Goal: Task Accomplishment & Management: Complete application form

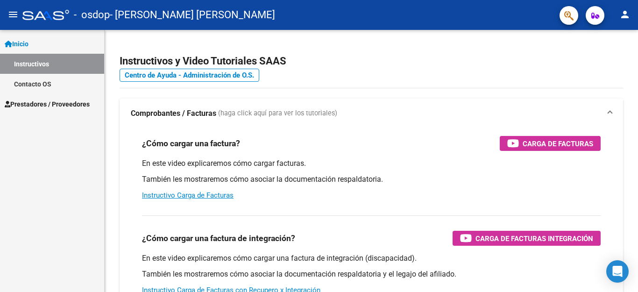
click at [65, 106] on span "Prestadores / Proveedores" at bounding box center [47, 104] width 85 height 10
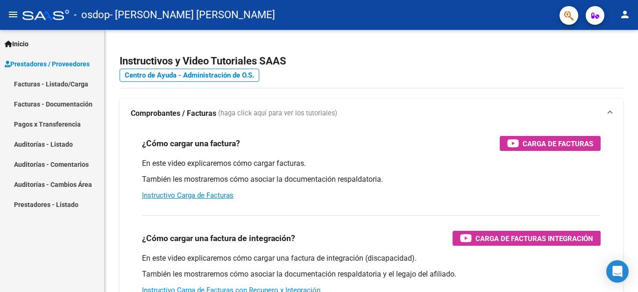
click at [93, 86] on link "Facturas - Listado/Carga" at bounding box center [52, 84] width 104 height 20
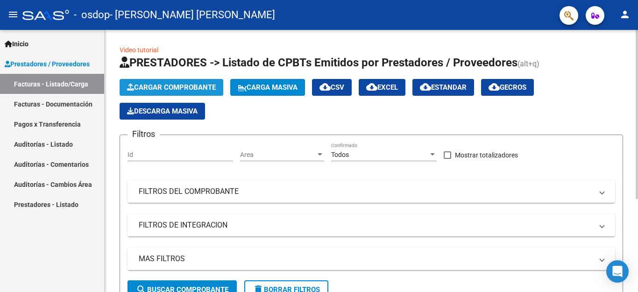
click at [196, 87] on span "Cargar Comprobante" at bounding box center [171, 87] width 89 height 8
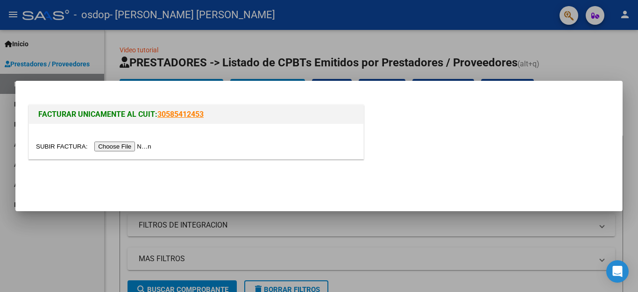
click at [134, 148] on input "file" at bounding box center [95, 147] width 118 height 10
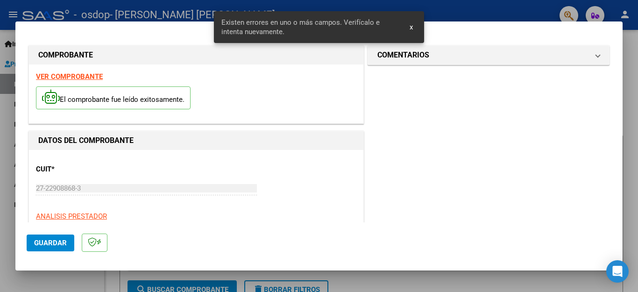
scroll to position [213, 0]
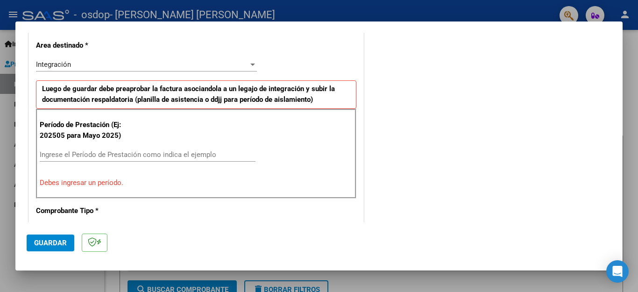
click at [249, 66] on div at bounding box center [253, 64] width 8 height 7
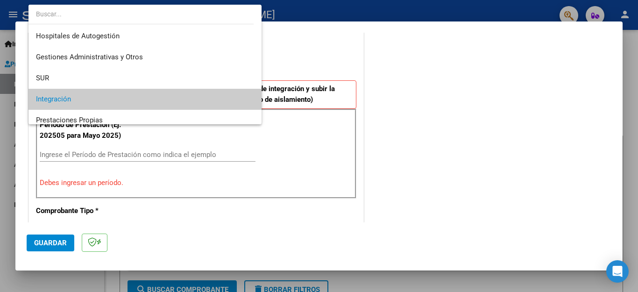
scroll to position [35, 0]
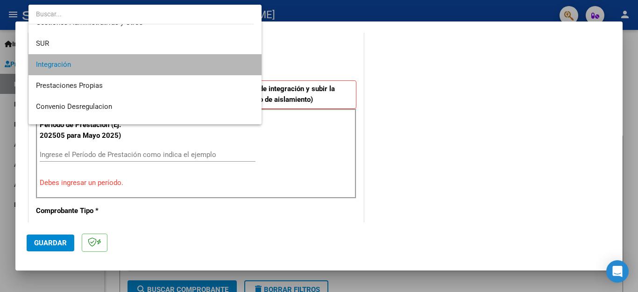
click at [209, 64] on span "Integración" at bounding box center [145, 64] width 218 height 21
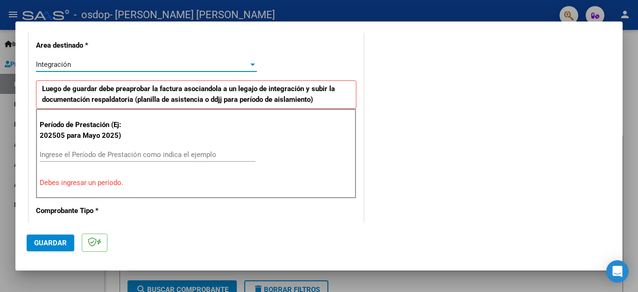
click at [250, 64] on div at bounding box center [252, 65] width 5 height 2
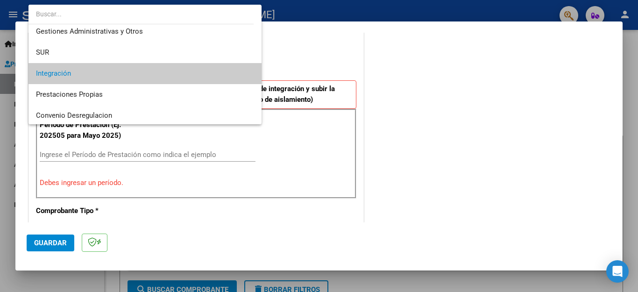
scroll to position [0, 0]
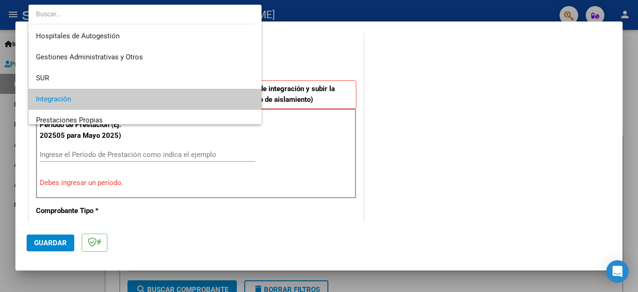
click at [131, 104] on span "Integración" at bounding box center [145, 99] width 218 height 21
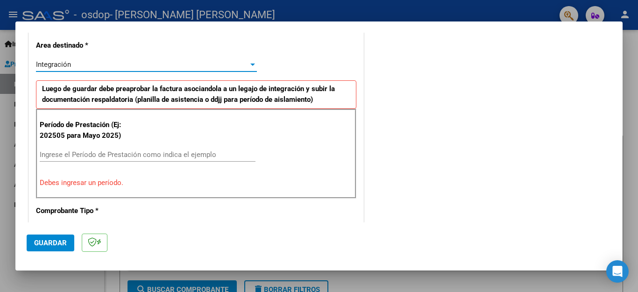
click at [62, 157] on input "Ingrese el Período de Prestación como indica el ejemplo" at bounding box center [148, 154] width 216 height 8
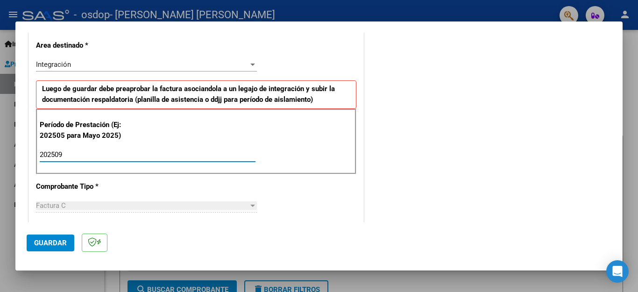
type input "202509"
click at [292, 226] on mat-dialog-actions "Guardar" at bounding box center [319, 240] width 585 height 37
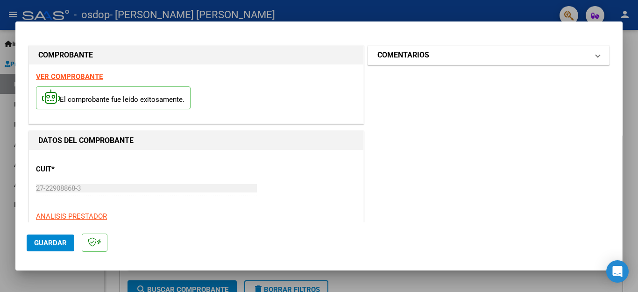
click at [596, 56] on span at bounding box center [598, 55] width 4 height 11
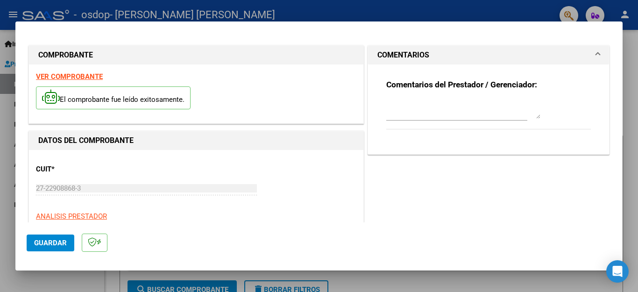
click at [596, 56] on span at bounding box center [598, 55] width 4 height 11
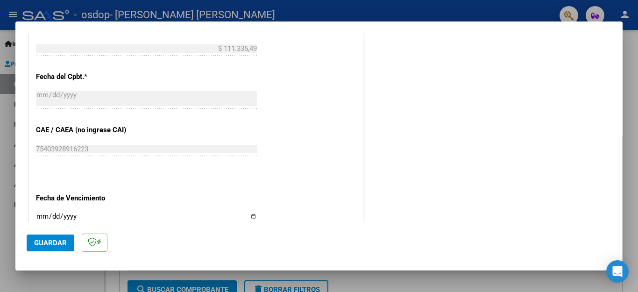
scroll to position [514, 0]
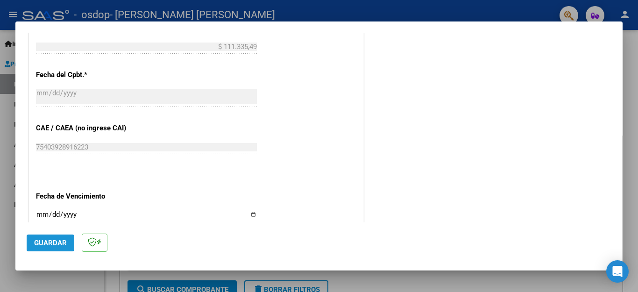
click at [41, 247] on span "Guardar" at bounding box center [50, 243] width 33 height 8
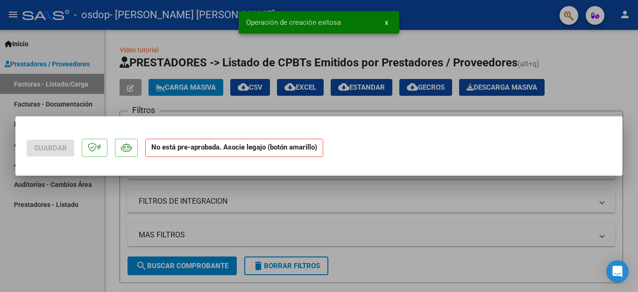
scroll to position [0, 0]
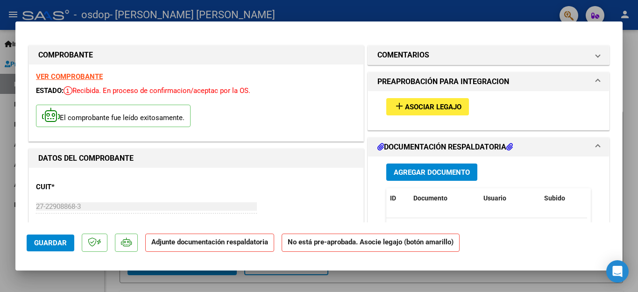
click at [417, 108] on span "Asociar Legajo" at bounding box center [433, 107] width 57 height 8
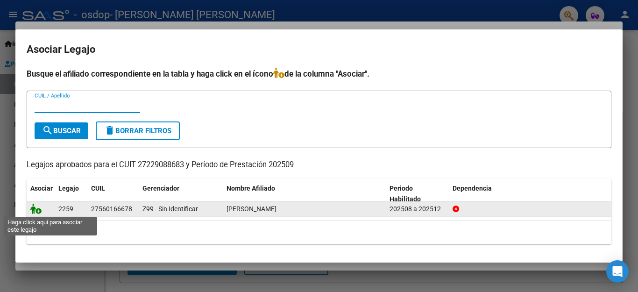
click at [36, 209] on icon at bounding box center [35, 209] width 11 height 10
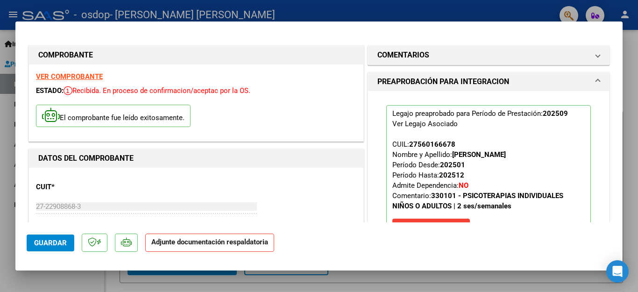
drag, startPoint x: 609, startPoint y: 80, endPoint x: 616, endPoint y: 74, distance: 9.3
click at [612, 77] on mat-dialog-content "COMPROBANTE VER COMPROBANTE ESTADO: Recibida. En proceso de confirmacion/acepta…" at bounding box center [318, 128] width 607 height 190
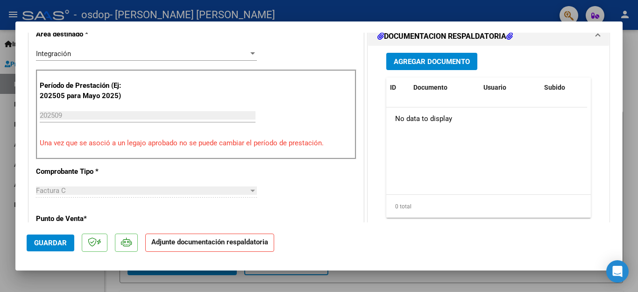
scroll to position [196, 0]
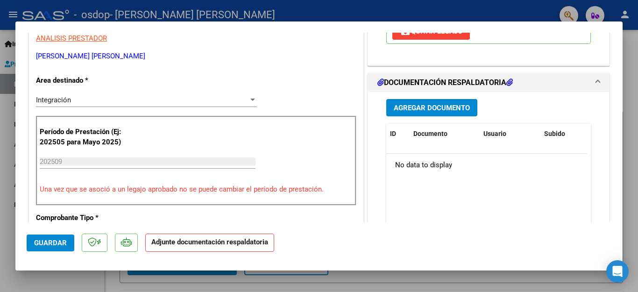
click at [407, 108] on span "Agregar Documento" at bounding box center [432, 108] width 76 height 8
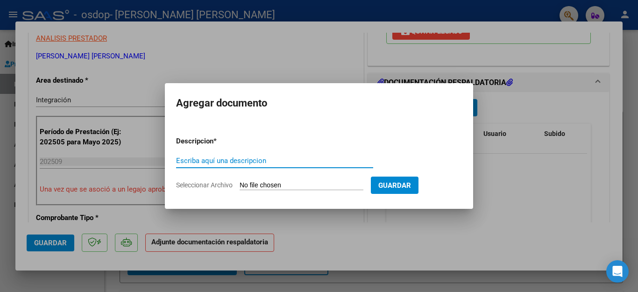
click at [223, 161] on input "Escriba aquí una descripcion" at bounding box center [274, 161] width 197 height 8
type input "Asistencia aPsicoterapiaPcte [PERSON_NAME].[DATE].pdf"
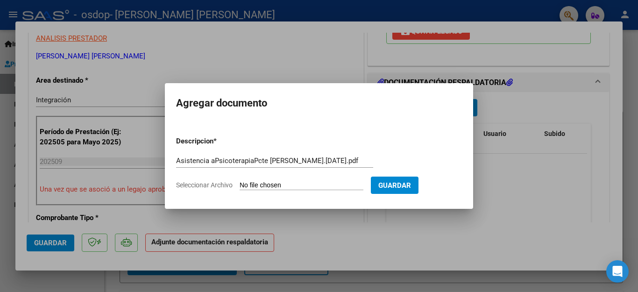
click at [213, 185] on span "Seleccionar Archivo" at bounding box center [204, 184] width 57 height 7
click at [240, 185] on input "Seleccionar Archivo" at bounding box center [302, 185] width 124 height 9
type input "C:\fakepath\Asistencia aPsicoterapia.PcteAcostaEmilia.Septiemb2025..pdf"
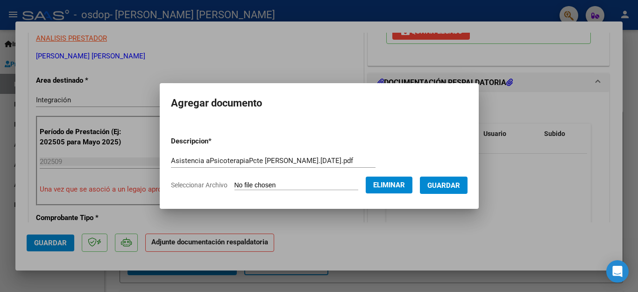
click at [449, 185] on span "Guardar" at bounding box center [444, 185] width 33 height 8
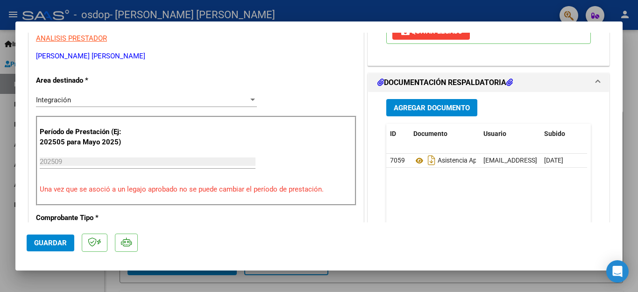
click at [56, 258] on mat-dialog-actions "Guardar" at bounding box center [319, 240] width 585 height 37
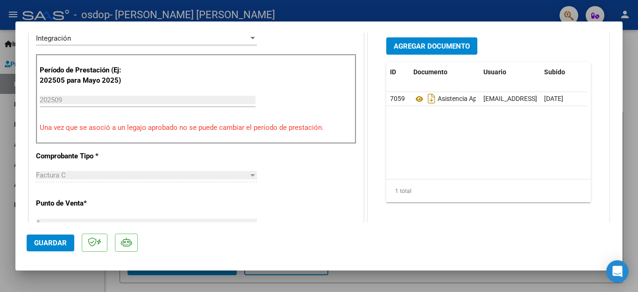
scroll to position [211, 0]
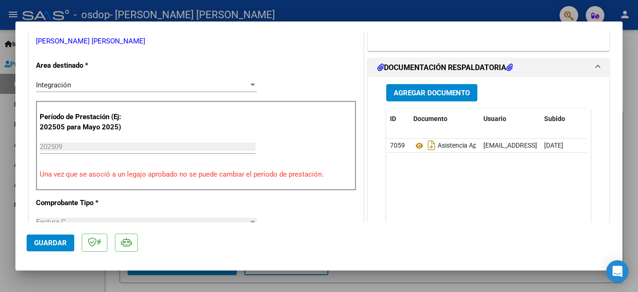
click at [54, 241] on span "Guardar" at bounding box center [50, 243] width 33 height 8
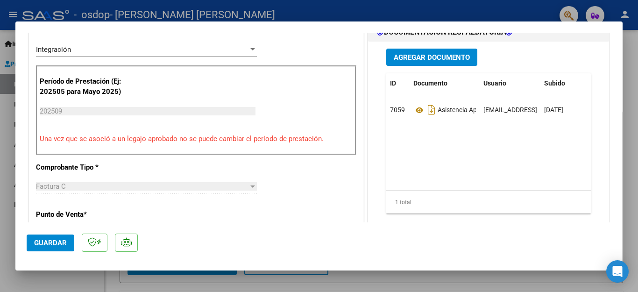
scroll to position [231, 0]
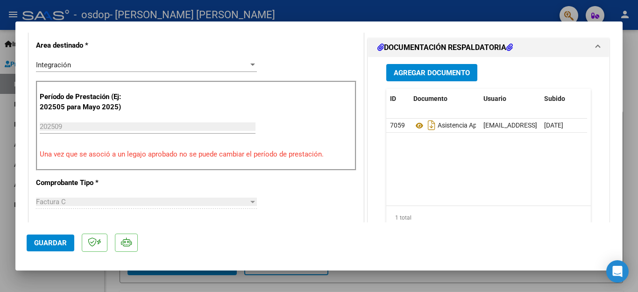
click at [165, 234] on mat-dialog-actions "Guardar" at bounding box center [319, 240] width 585 height 37
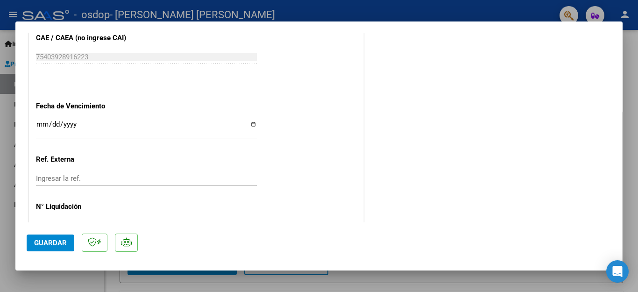
scroll to position [635, 0]
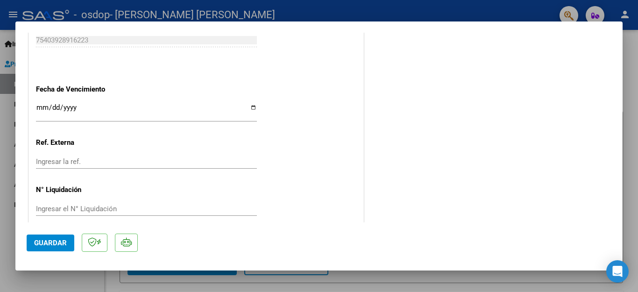
drag, startPoint x: 444, startPoint y: 79, endPoint x: 398, endPoint y: 163, distance: 95.2
drag, startPoint x: 618, startPoint y: 274, endPoint x: 447, endPoint y: 77, distance: 260.7
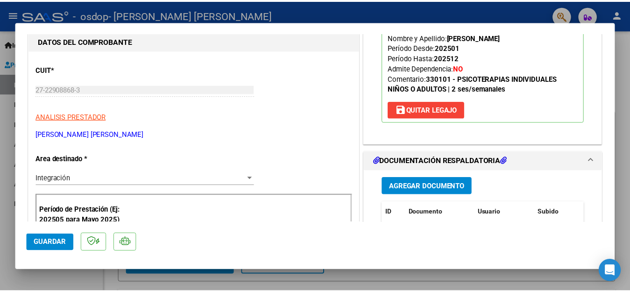
scroll to position [0, 0]
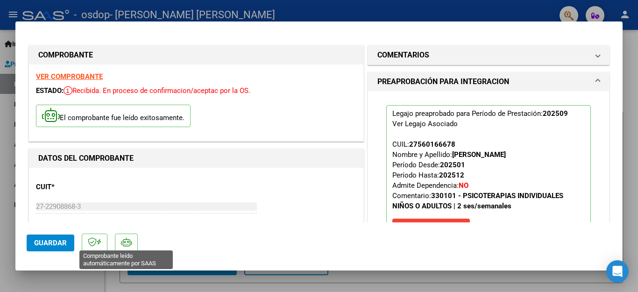
click at [125, 246] on icon at bounding box center [126, 241] width 11 height 9
click at [4, 187] on div at bounding box center [319, 146] width 638 height 292
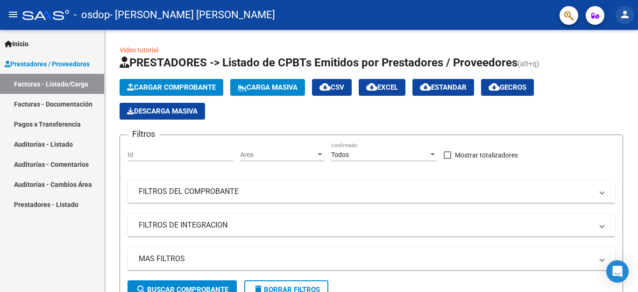
click at [624, 16] on mat-icon "person" at bounding box center [625, 14] width 11 height 11
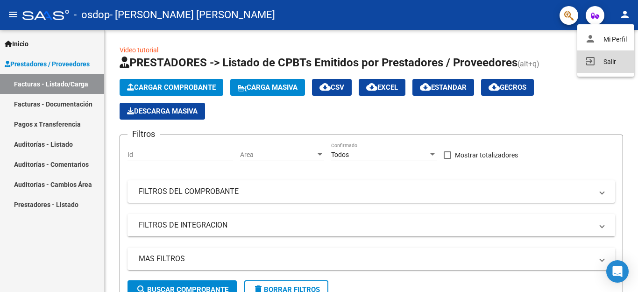
click at [615, 60] on button "exit_to_app Salir" at bounding box center [606, 61] width 57 height 22
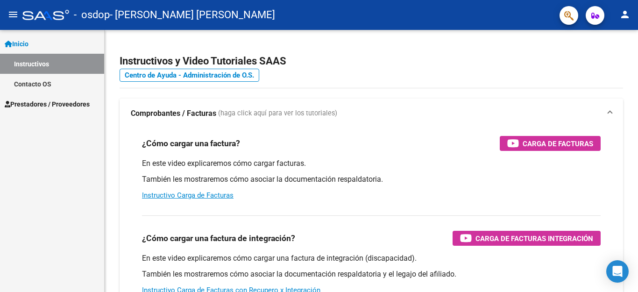
click at [45, 104] on span "Prestadores / Proveedores" at bounding box center [47, 104] width 85 height 10
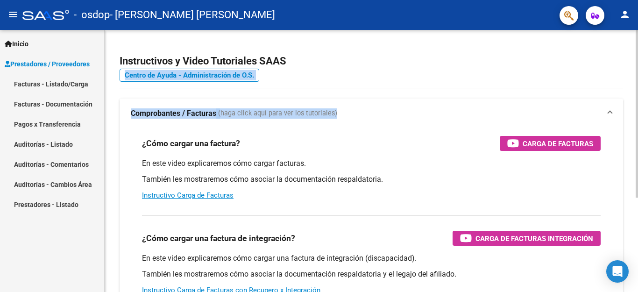
drag, startPoint x: 633, startPoint y: 83, endPoint x: 634, endPoint y: 102, distance: 18.7
click at [630, 102] on div "Instructivos y Video Tutoriales SAAS Centro de Ayuda - Administración de O.S. C…" at bounding box center [372, 235] width 534 height 410
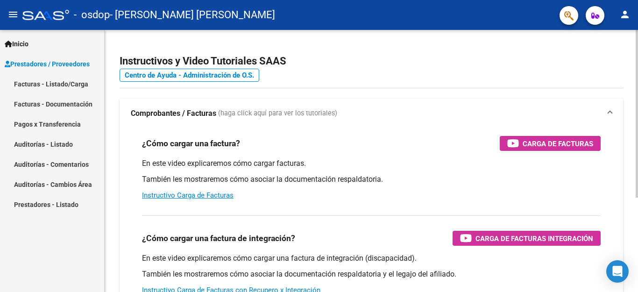
click at [563, 57] on h2 "Instructivos y Video Tutoriales SAAS" at bounding box center [372, 61] width 504 height 18
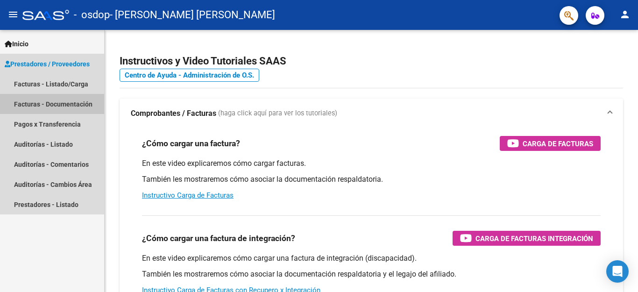
click at [78, 103] on link "Facturas - Documentación" at bounding box center [52, 104] width 104 height 20
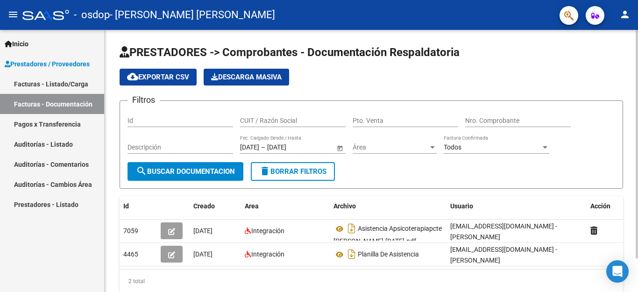
click at [630, 88] on div "PRESTADORES -> Comprobantes - Documentación Respaldatoria cloud_download Export…" at bounding box center [372, 176] width 534 height 293
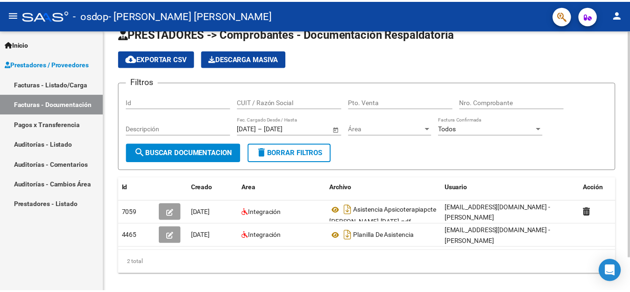
scroll to position [39, 0]
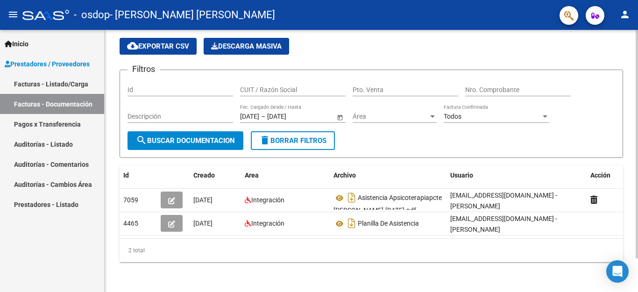
click at [630, 106] on div "PRESTADORES -> Comprobantes - Documentación Respaldatoria cloud_download Export…" at bounding box center [372, 145] width 534 height 293
click at [630, 180] on div "PRESTADORES -> Comprobantes - Documentación Respaldatoria cloud_download Export…" at bounding box center [372, 145] width 534 height 293
click at [32, 63] on span "Prestadores / Proveedores" at bounding box center [47, 64] width 85 height 10
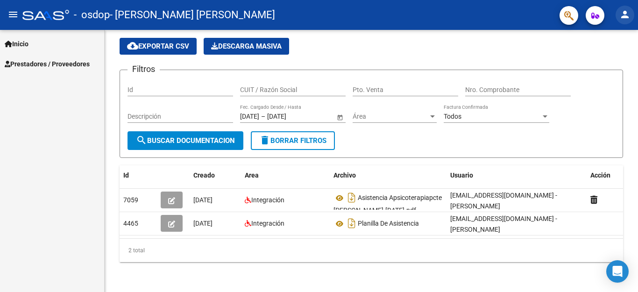
click at [624, 19] on mat-icon "person" at bounding box center [625, 14] width 11 height 11
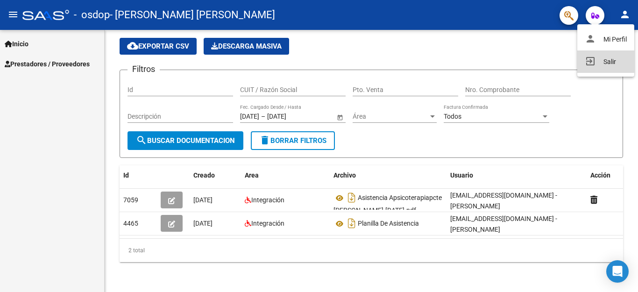
click at [618, 63] on button "exit_to_app Salir" at bounding box center [606, 61] width 57 height 22
